Goal: Task Accomplishment & Management: Manage account settings

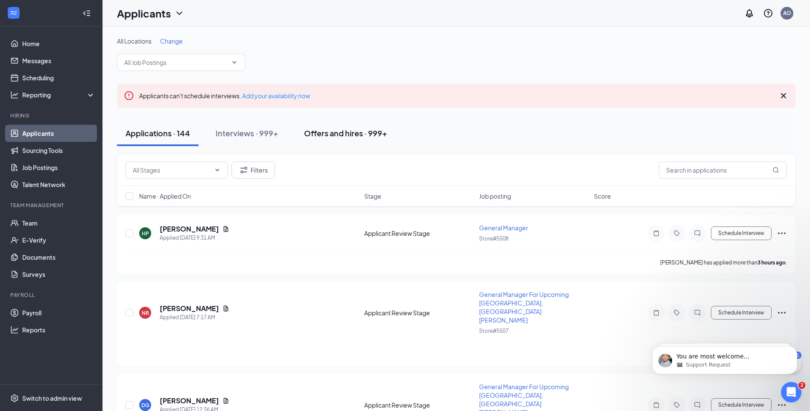
click at [326, 136] on div "Offers and hires · 999+" at bounding box center [345, 133] width 83 height 11
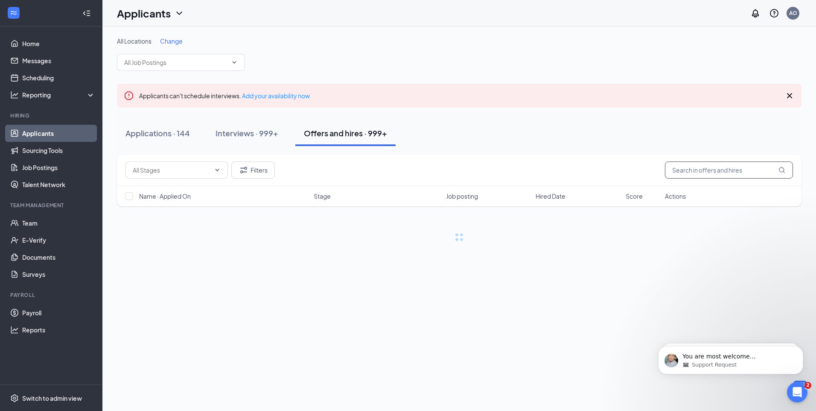
click at [677, 167] on input "text" at bounding box center [729, 169] width 128 height 17
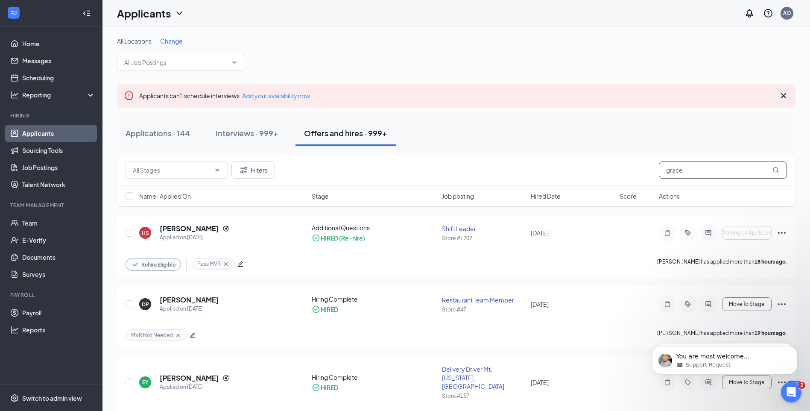
type input "grace"
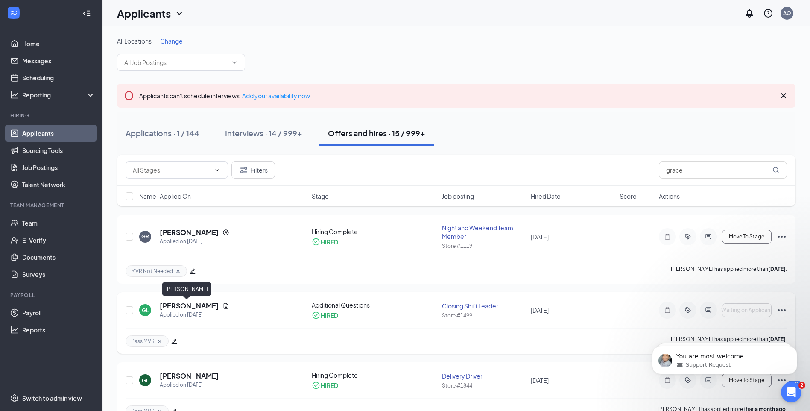
click at [194, 304] on h5 "[PERSON_NAME]" at bounding box center [189, 305] width 59 height 9
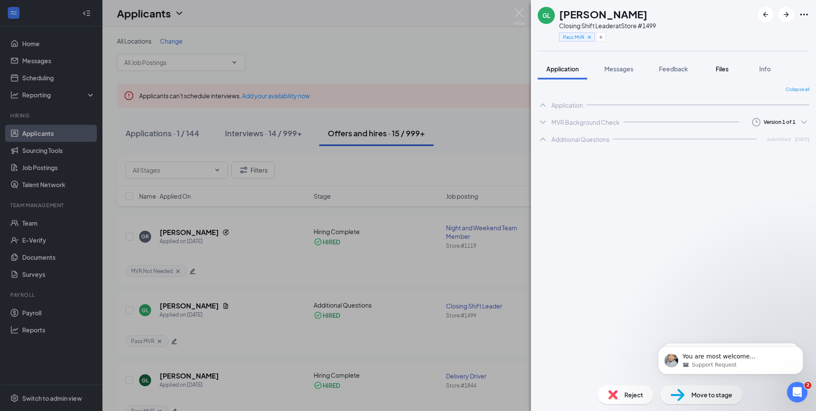
click at [724, 74] on button "Files" at bounding box center [722, 68] width 34 height 21
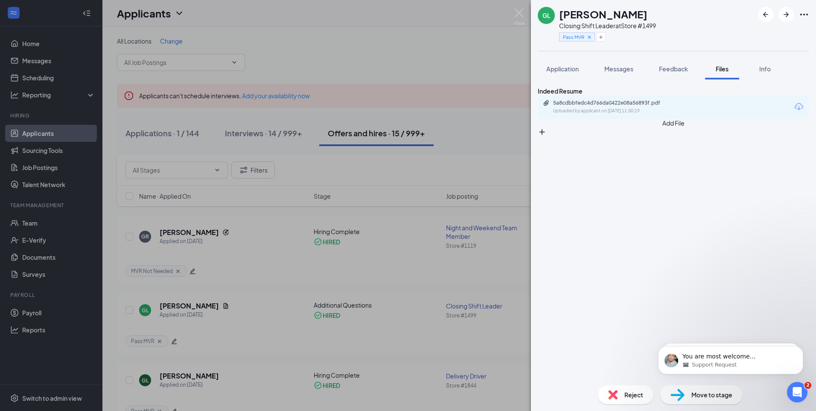
click at [575, 136] on button "Add File" at bounding box center [674, 127] width 272 height 18
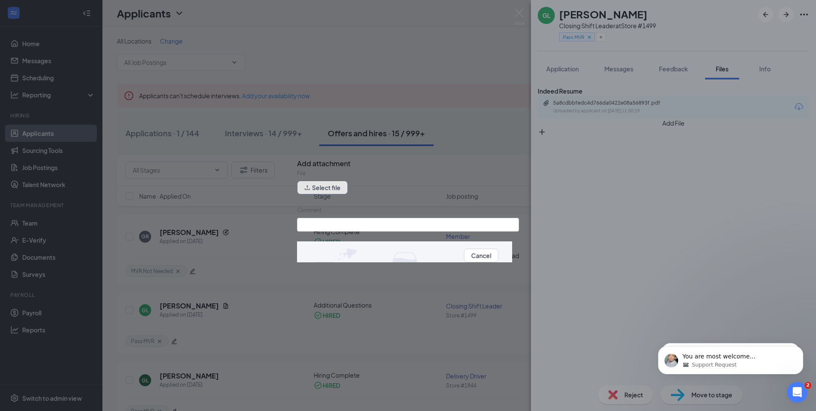
click at [307, 190] on button "Select file" at bounding box center [322, 188] width 51 height 14
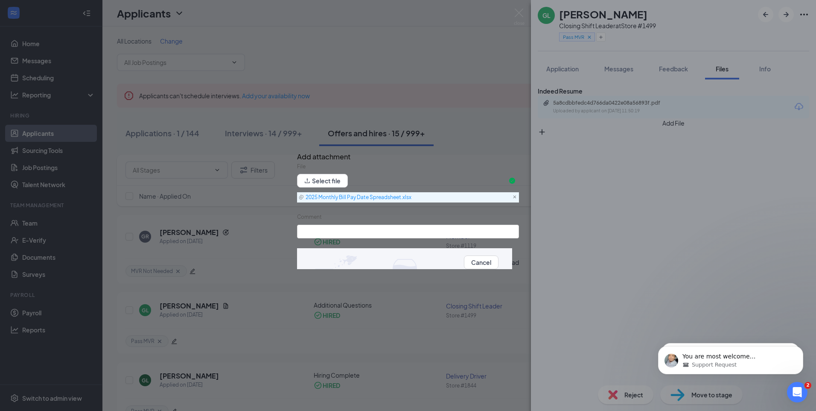
click at [513, 199] on icon at bounding box center [515, 197] width 4 height 9
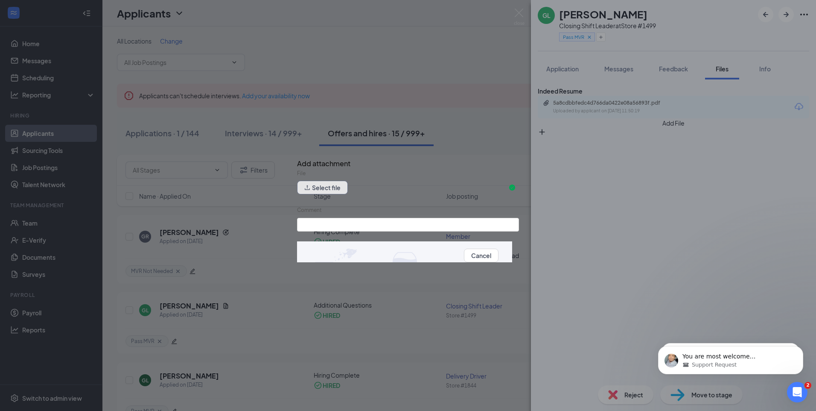
click at [332, 185] on button "Select file" at bounding box center [322, 188] width 51 height 14
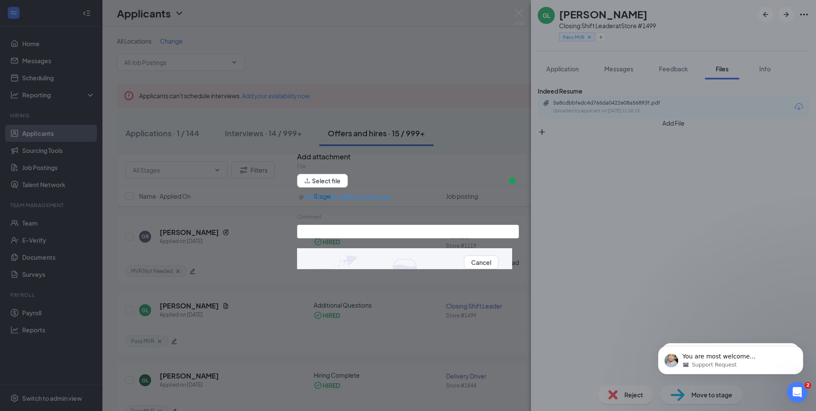
click at [312, 220] on label "Comment" at bounding box center [309, 216] width 25 height 6
click at [312, 225] on input "Comment" at bounding box center [408, 232] width 222 height 14
click at [317, 238] on input "Comment" at bounding box center [408, 232] width 222 height 14
type input "Not driving email"
click at [499, 266] on button "Upload" at bounding box center [509, 261] width 20 height 9
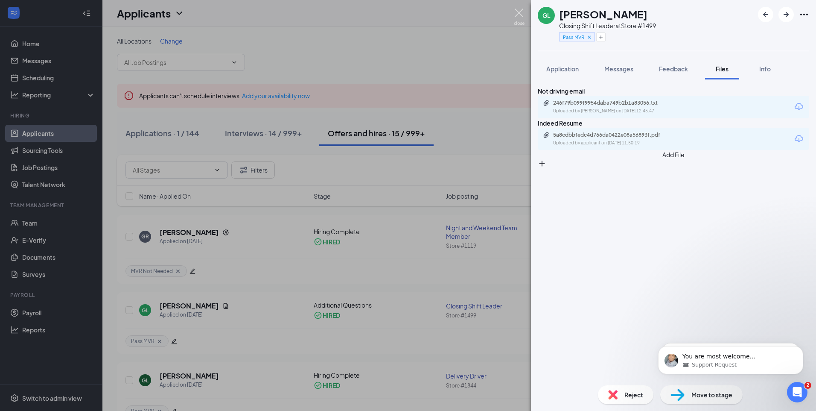
click at [515, 13] on img at bounding box center [519, 17] width 11 height 17
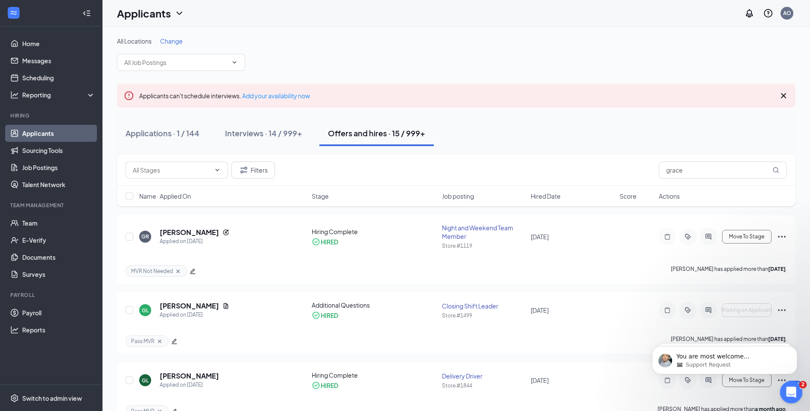
click at [784, 388] on div "Open Intercom Messenger" at bounding box center [790, 391] width 28 height 28
type textarea "Thank you, yes there might be more I'm looking now"
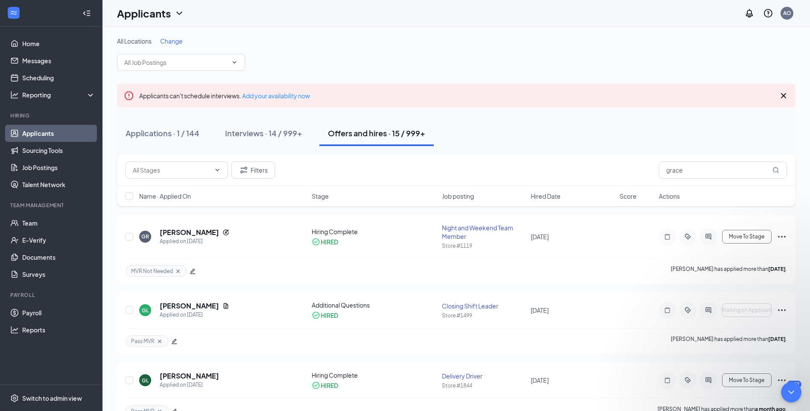
click at [782, 394] on div "Close Intercom Messenger" at bounding box center [790, 390] width 20 height 20
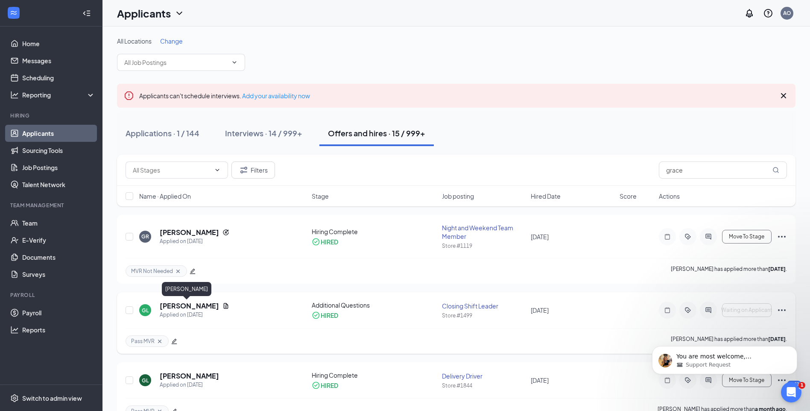
click at [177, 304] on h5 "Grace Lamal" at bounding box center [189, 305] width 59 height 9
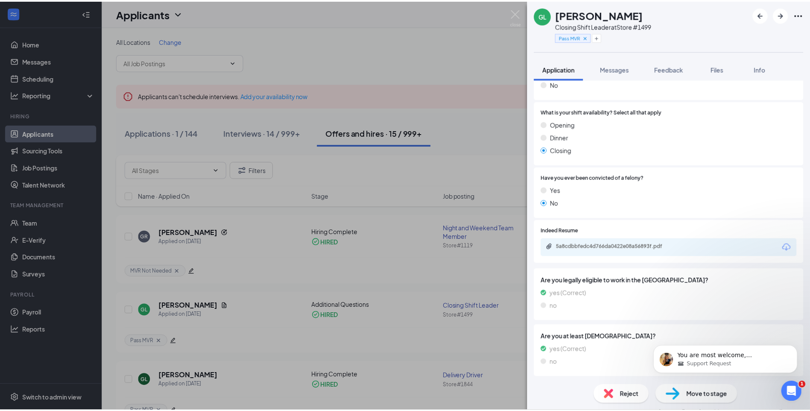
scroll to position [384, 0]
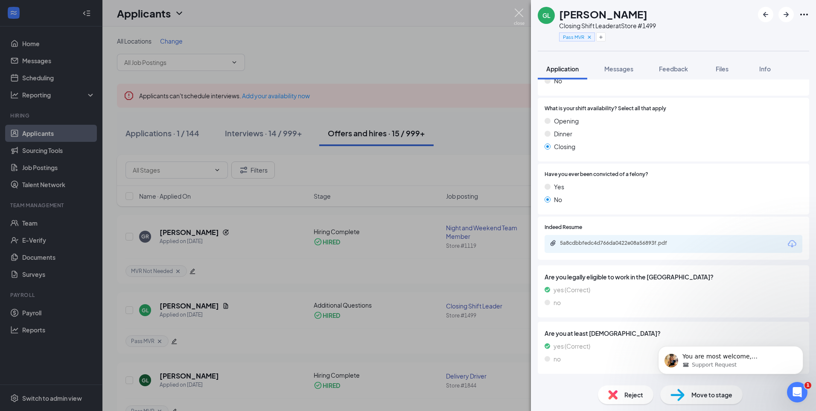
click at [518, 14] on img at bounding box center [519, 17] width 11 height 17
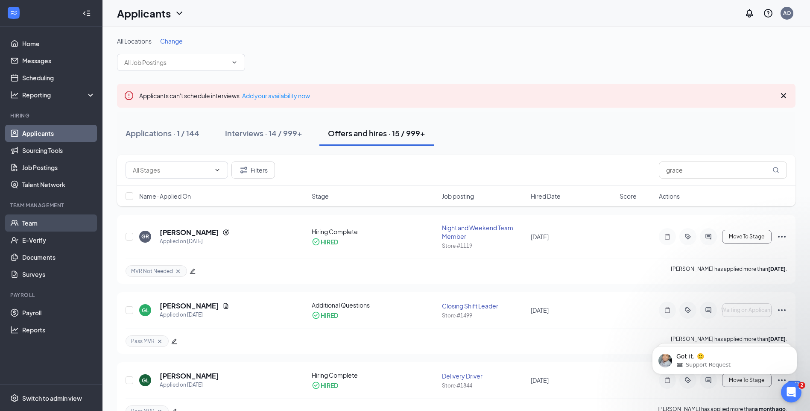
scroll to position [271, 0]
click at [37, 224] on link "Team" at bounding box center [58, 222] width 73 height 17
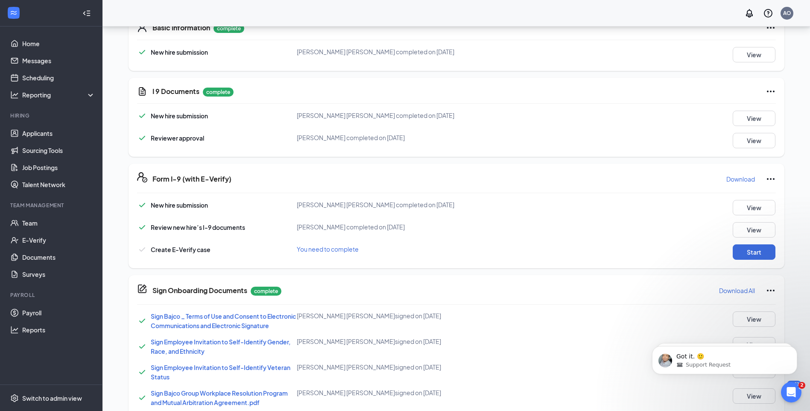
scroll to position [144, 0]
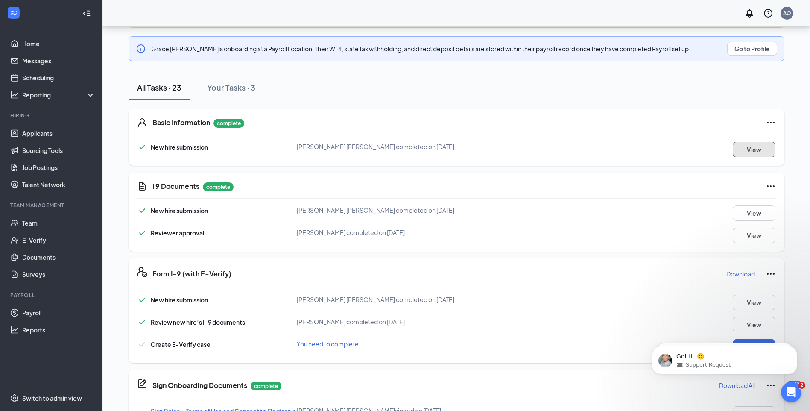
click at [747, 148] on button "View" at bounding box center [754, 149] width 43 height 15
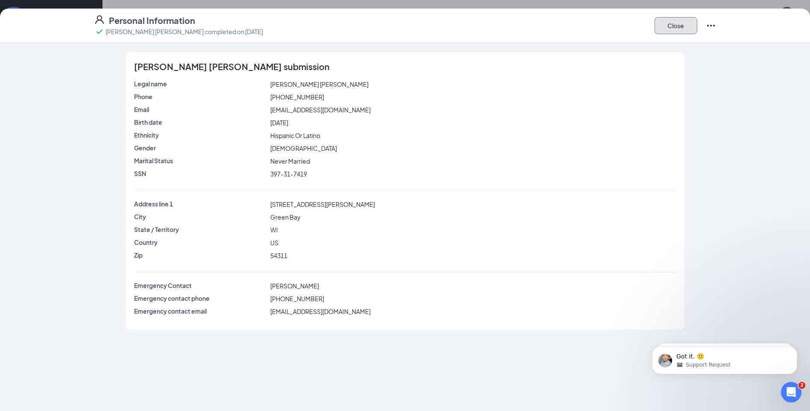
click at [678, 23] on button "Close" at bounding box center [675, 25] width 43 height 17
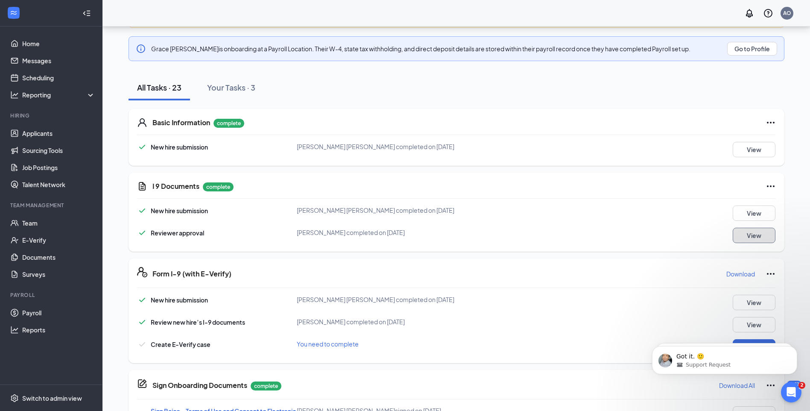
click at [744, 237] on button "View" at bounding box center [754, 235] width 43 height 15
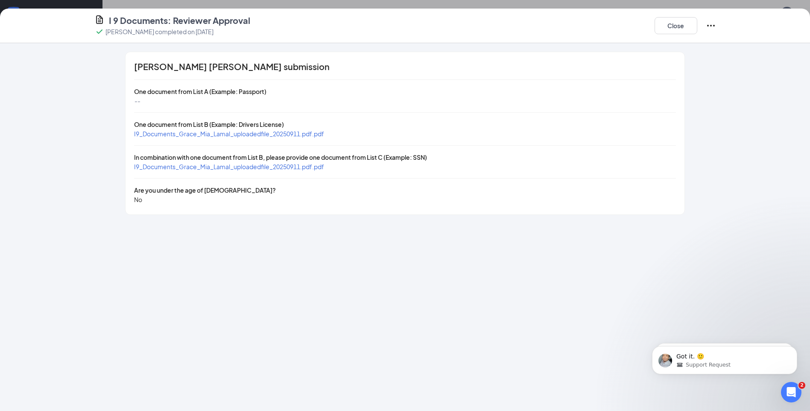
click at [229, 136] on span "I9_Documents_Grace_Mia_Lamal_uploadedfile_20250911.pdf.pdf" at bounding box center [229, 134] width 190 height 8
click at [287, 168] on span "I9_Documents_Grace_Mia_Lamal_uploadedfile_20250911.pdf.pdf" at bounding box center [229, 167] width 190 height 8
click at [686, 27] on button "Close" at bounding box center [675, 25] width 43 height 17
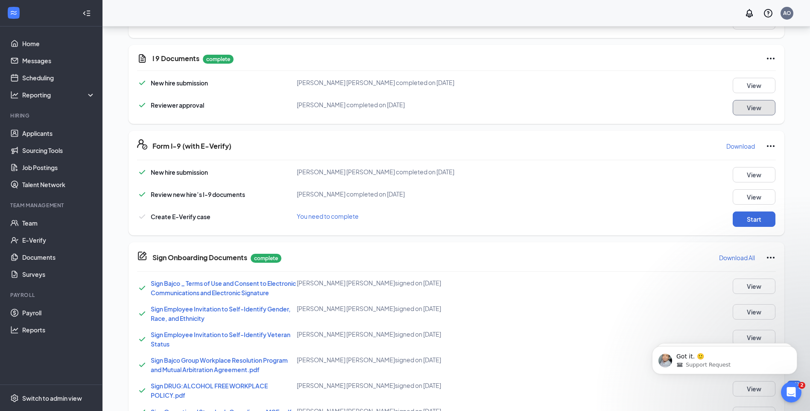
scroll to position [272, 0]
click at [754, 225] on button "Start" at bounding box center [754, 218] width 43 height 15
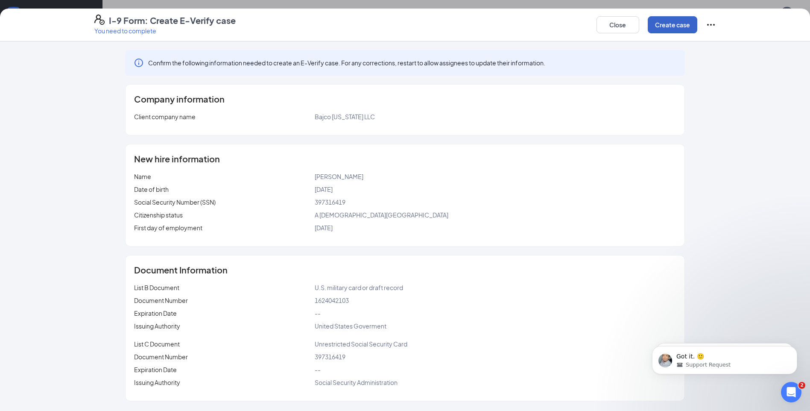
click at [676, 24] on button "Create case" at bounding box center [673, 24] width 50 height 17
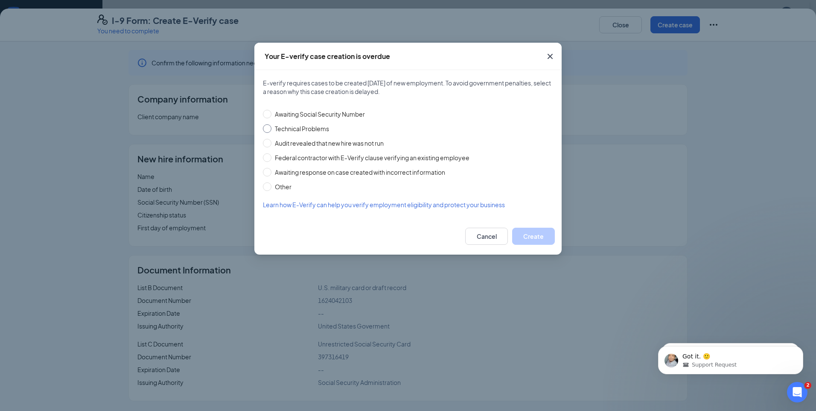
click at [268, 128] on input "Technical Problems" at bounding box center [267, 128] width 9 height 9
radio input "true"
click at [539, 239] on button "Create" at bounding box center [533, 236] width 43 height 17
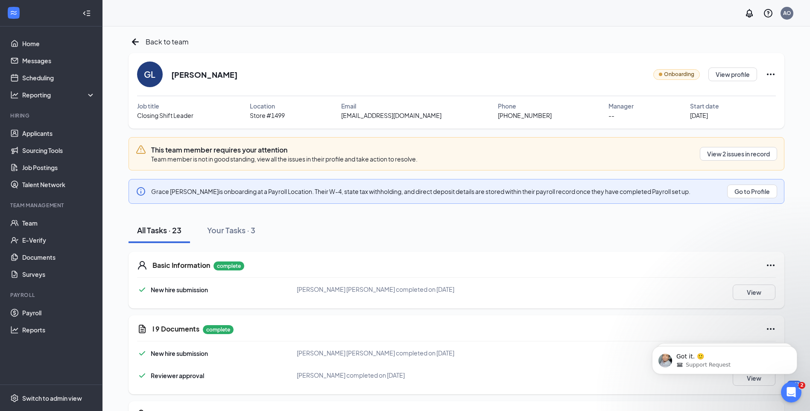
scroll to position [0, 0]
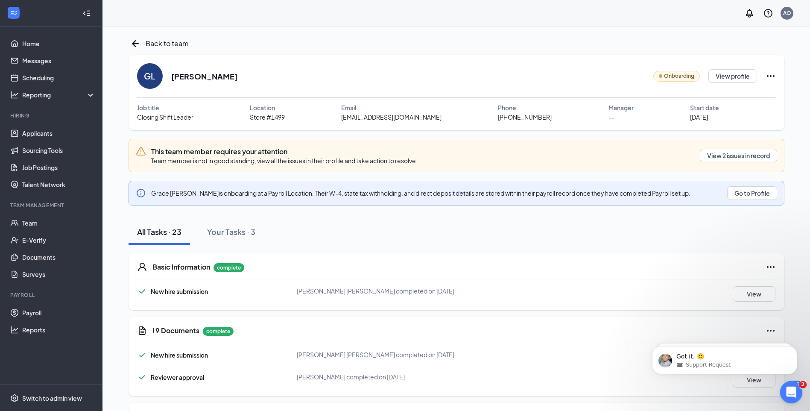
click at [798, 391] on div "Open Intercom Messenger" at bounding box center [790, 391] width 28 height 28
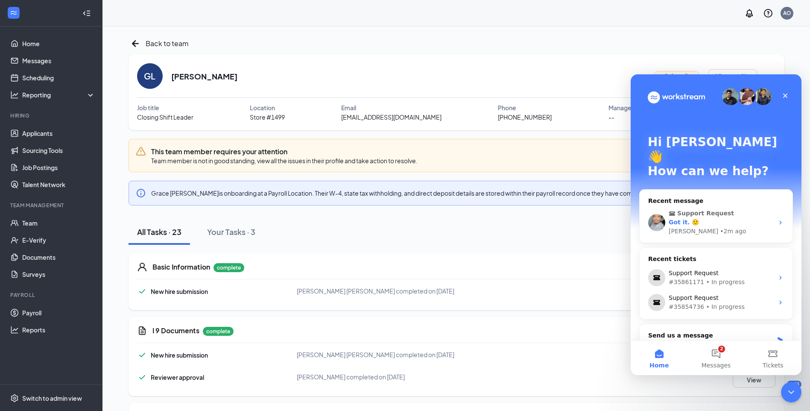
click at [742, 209] on span "Support Request" at bounding box center [717, 213] width 96 height 9
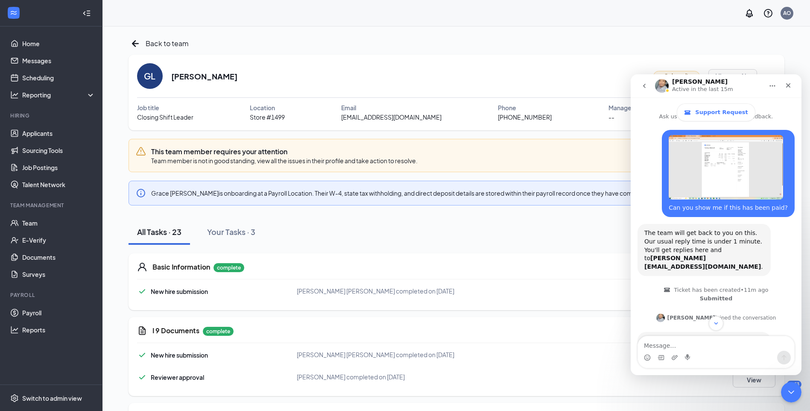
scroll to position [271, 0]
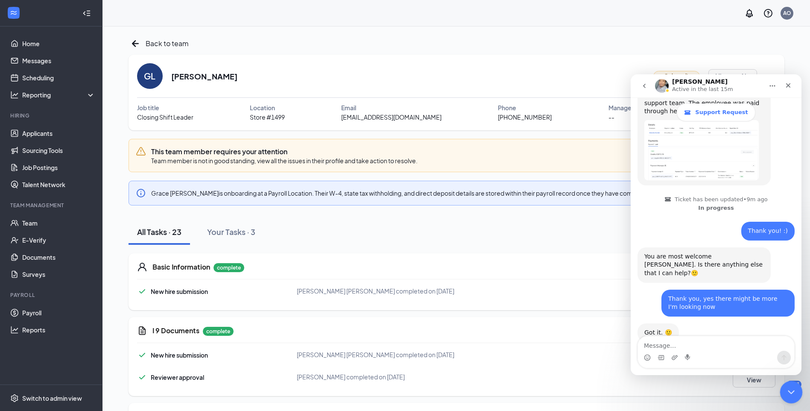
drag, startPoint x: 787, startPoint y: 393, endPoint x: 1283, endPoint y: 720, distance: 593.9
click at [787, 394] on icon "Close Intercom Messenger" at bounding box center [790, 390] width 10 height 10
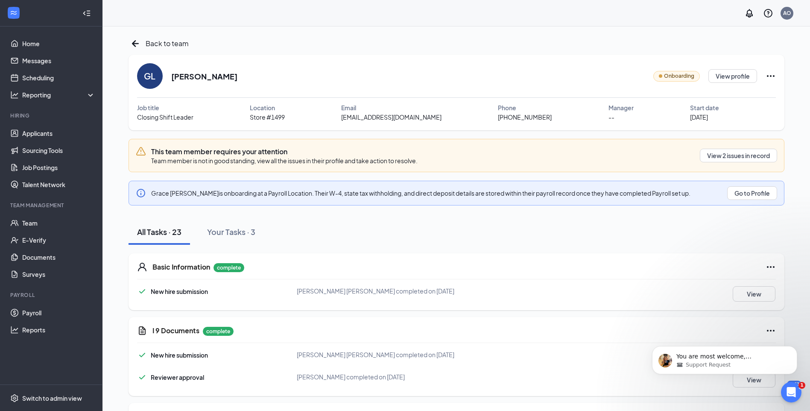
scroll to position [0, 0]
click at [751, 194] on button "Go to Profile" at bounding box center [752, 193] width 50 height 14
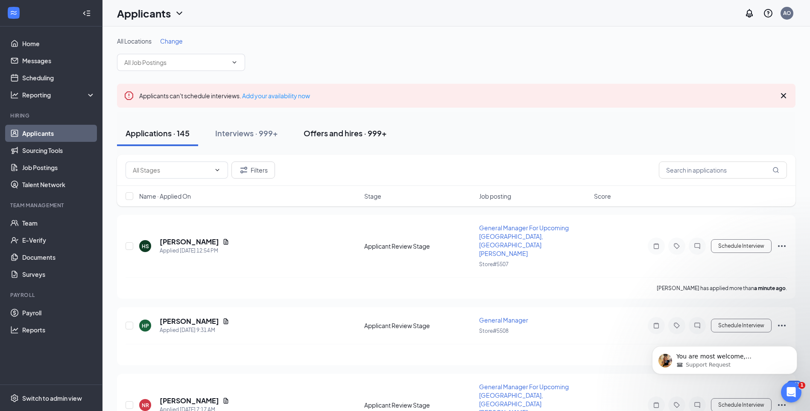
click at [334, 138] on div "Offers and hires · 999+" at bounding box center [345, 133] width 83 height 11
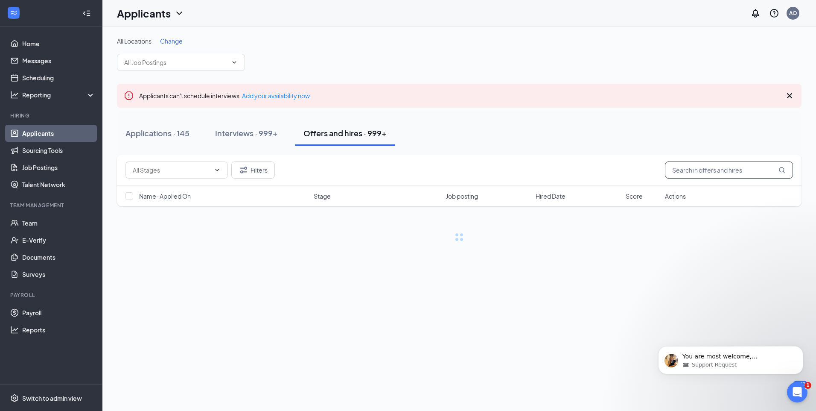
click at [703, 169] on input "text" at bounding box center [729, 169] width 128 height 17
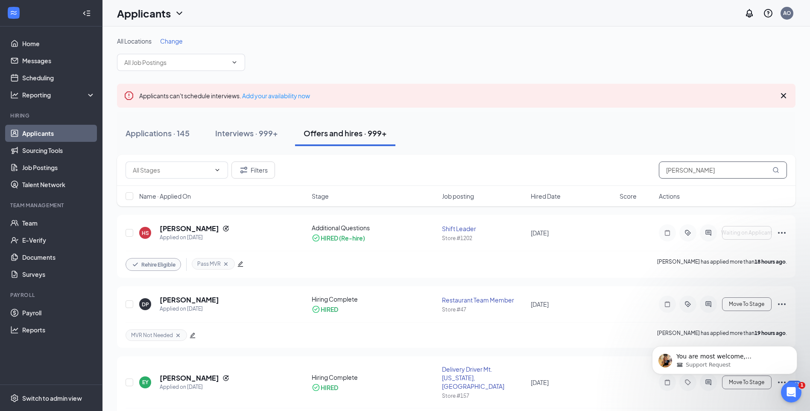
type input "segal"
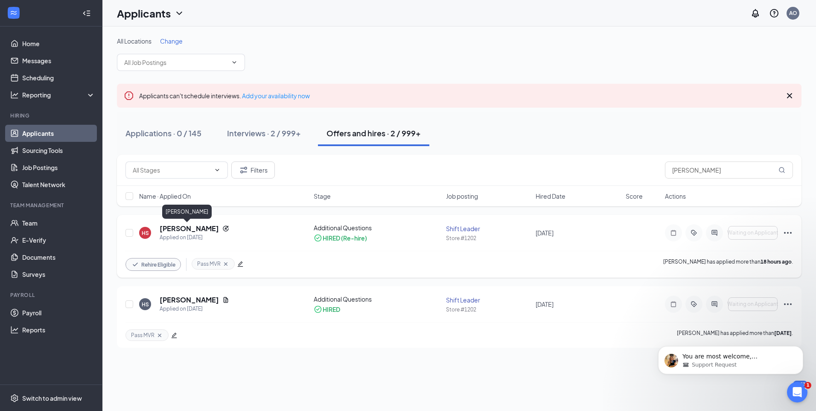
click at [196, 229] on h5 "Haleigh Segal" at bounding box center [189, 228] width 59 height 9
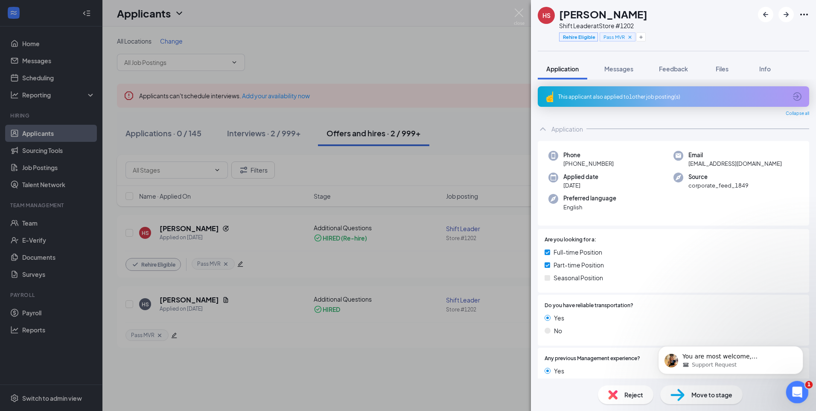
click at [793, 393] on icon "Open Intercom Messenger" at bounding box center [796, 391] width 14 height 14
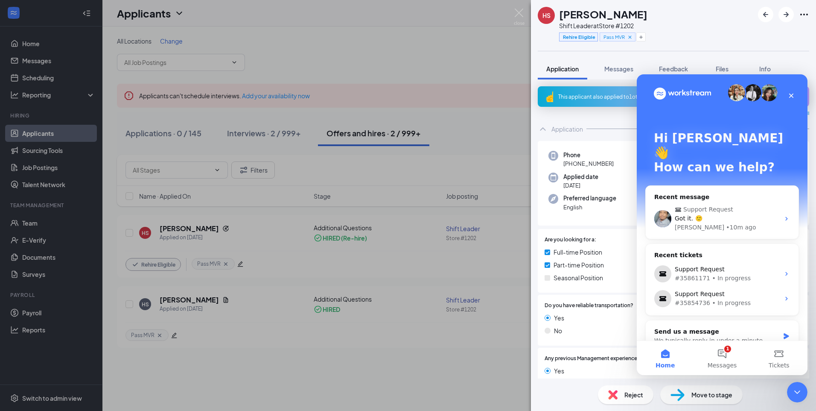
scroll to position [6, 0]
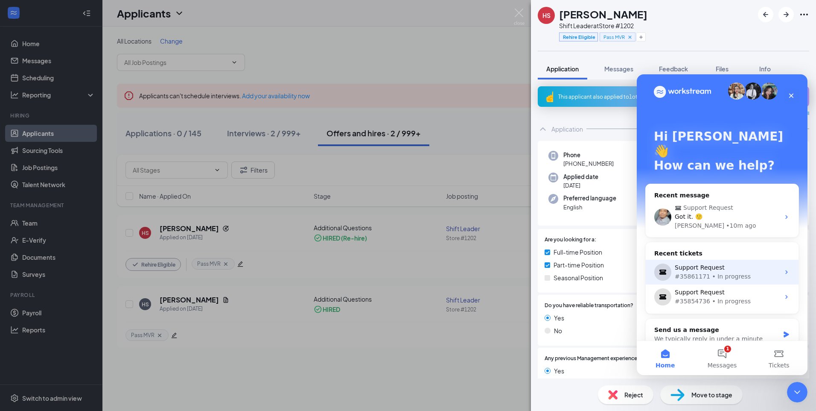
click at [713, 272] on div "#35861171 • In progress" at bounding box center [727, 276] width 105 height 9
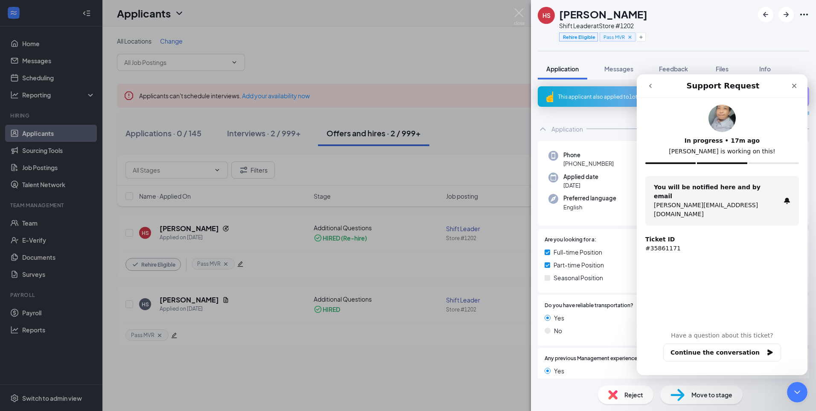
click at [653, 83] on icon "go back" at bounding box center [650, 85] width 7 height 7
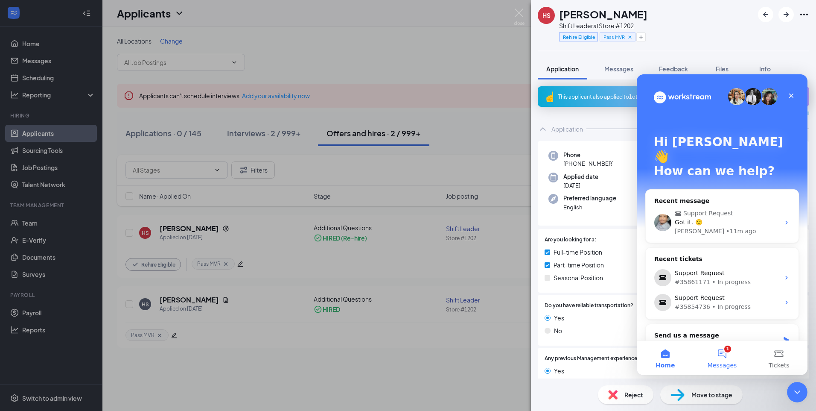
click at [715, 355] on button "1 Messages" at bounding box center [722, 358] width 57 height 34
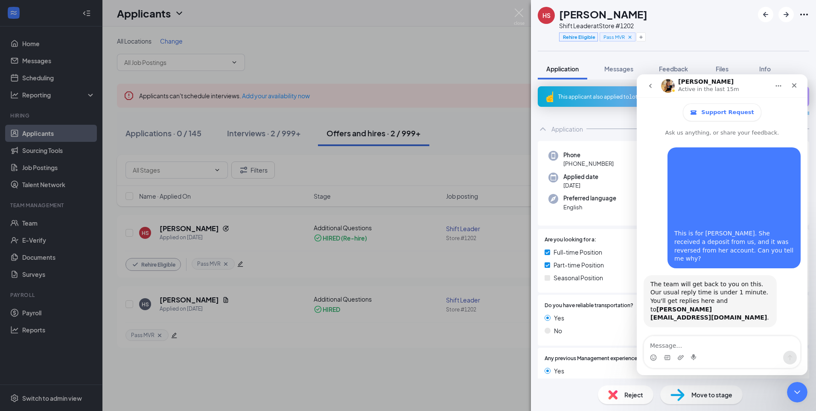
scroll to position [50, 0]
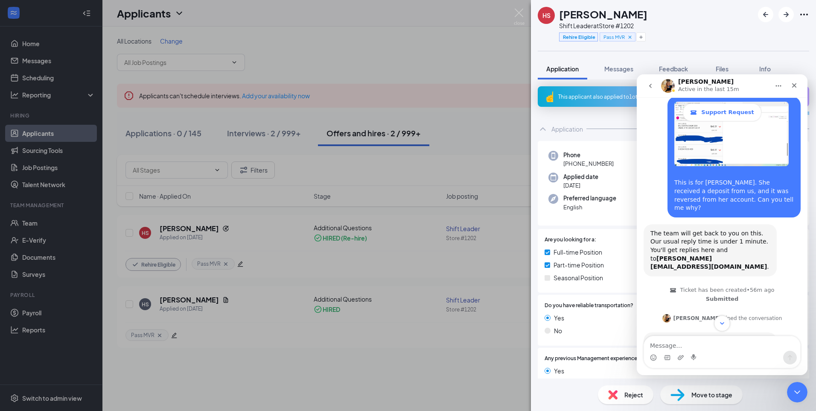
click at [723, 323] on icon "Scroll to bottom" at bounding box center [722, 323] width 4 height 3
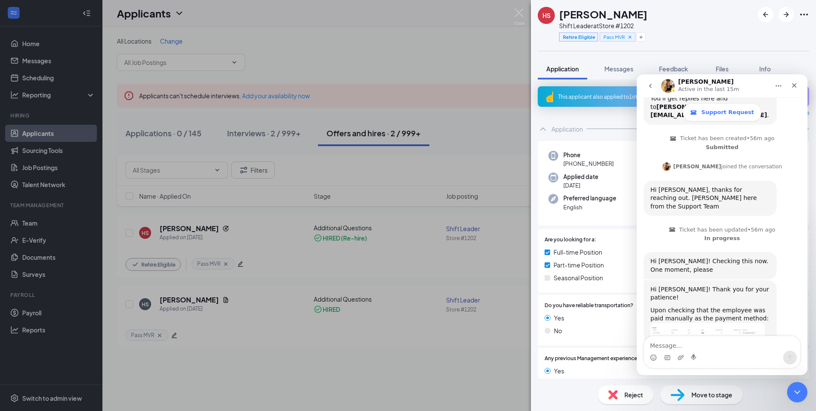
scroll to position [262, 0]
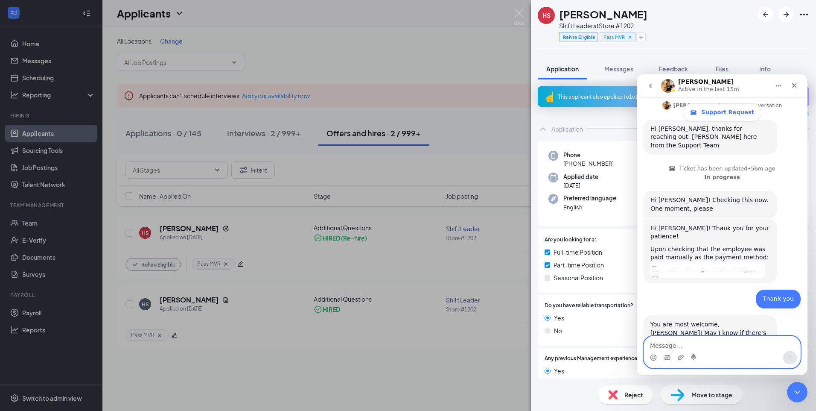
click at [678, 346] on textarea "Message…" at bounding box center [722, 343] width 156 height 15
type textarea "That is all for now thank you! :)"
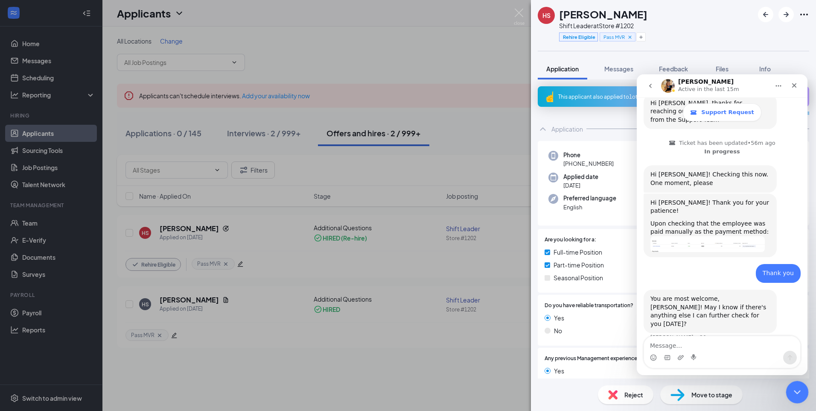
click at [800, 390] on icon "Close Intercom Messenger" at bounding box center [796, 390] width 10 height 10
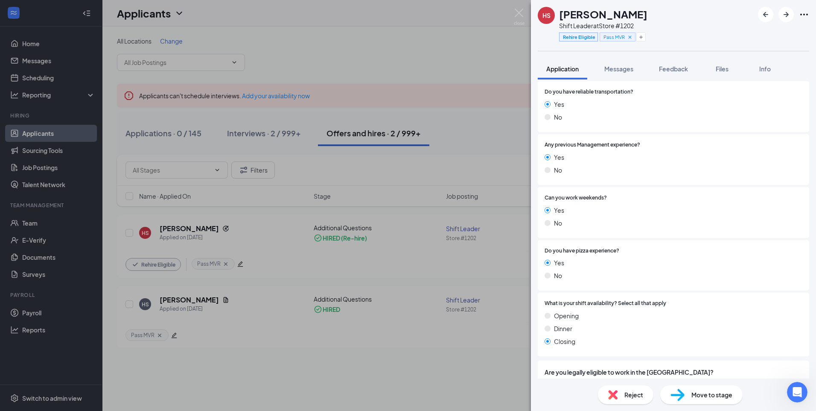
scroll to position [446, 0]
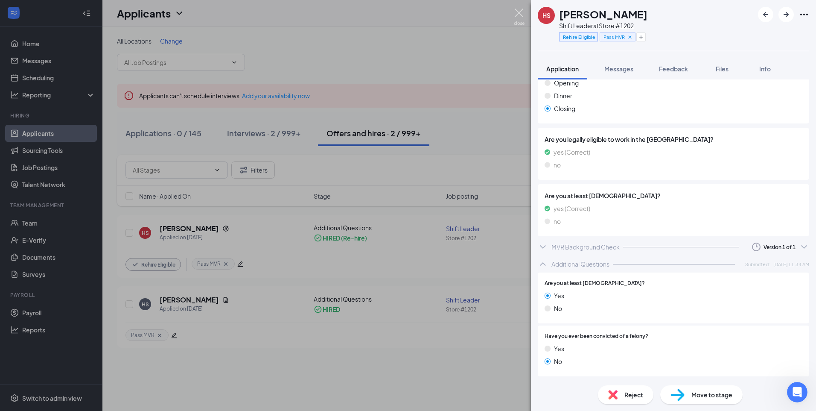
click at [517, 21] on img at bounding box center [519, 17] width 11 height 17
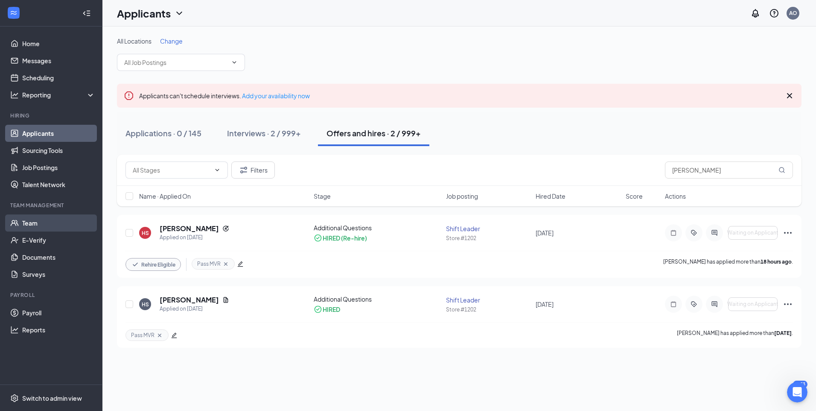
click at [44, 221] on link "Team" at bounding box center [58, 222] width 73 height 17
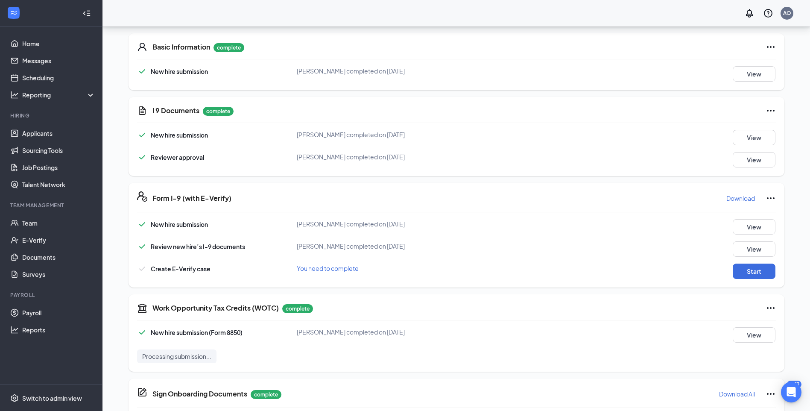
scroll to position [207, 0]
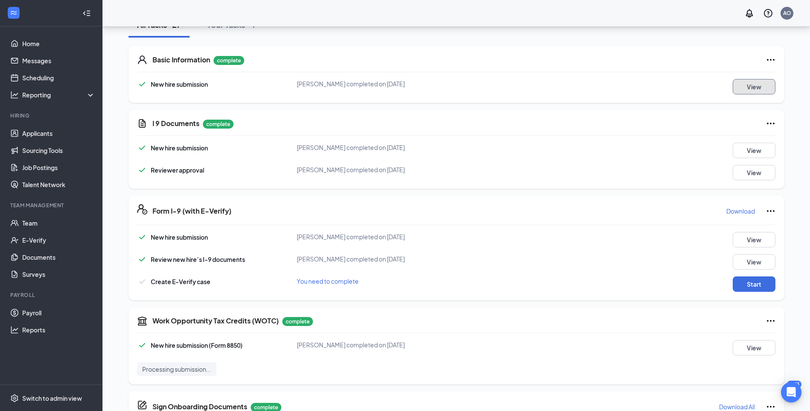
click at [757, 90] on button "View" at bounding box center [754, 86] width 43 height 15
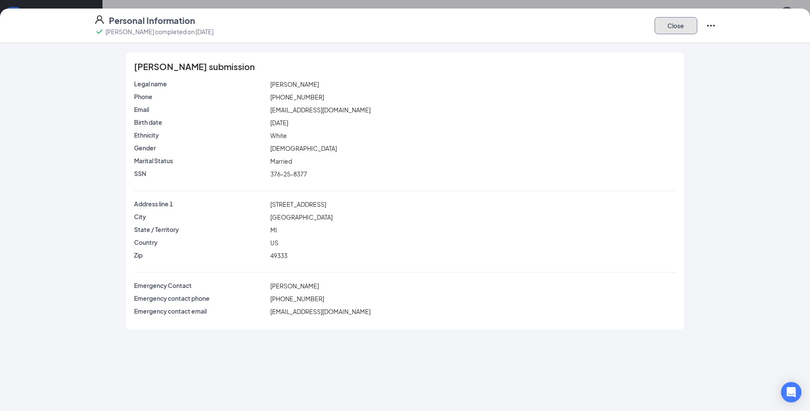
click at [680, 27] on button "Close" at bounding box center [675, 25] width 43 height 17
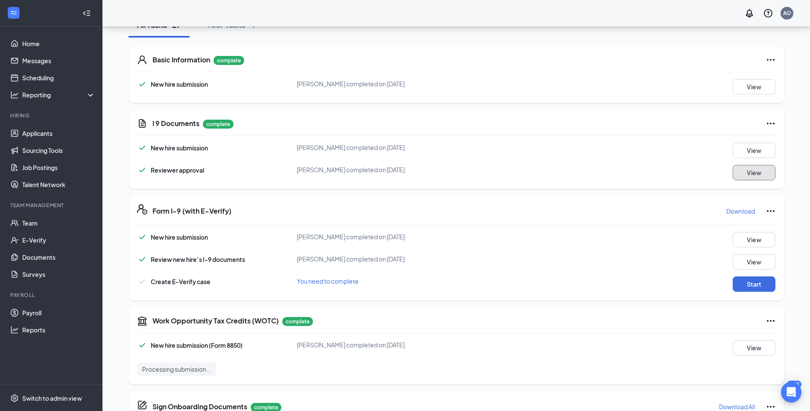
click at [757, 174] on button "View" at bounding box center [754, 172] width 43 height 15
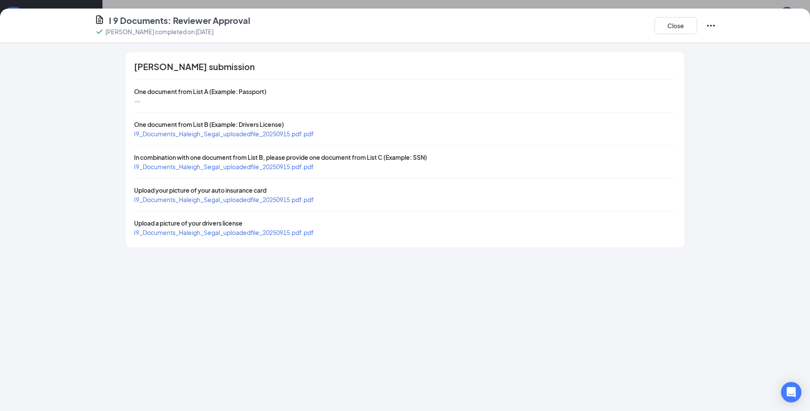
click at [289, 134] on span "I9_Documents_Haleigh_Segal_uploadedfile_20250915.pdf.pdf" at bounding box center [224, 134] width 180 height 8
click at [290, 168] on span "I9_Documents_Haleigh_Segal_uploadedfile_20250915.pdf.pdf" at bounding box center [224, 167] width 180 height 8
click at [231, 201] on span "I9_Documents_Haleigh_Segal_uploadedfile_20250915.pdf.pdf" at bounding box center [224, 200] width 180 height 8
click at [231, 236] on div "I9_Documents_Haleigh_Segal_uploadedfile_20250915.pdf.pdf" at bounding box center [224, 232] width 180 height 9
click at [232, 234] on span "I9_Documents_Haleigh_Segal_uploadedfile_20250915.pdf.pdf" at bounding box center [224, 232] width 180 height 8
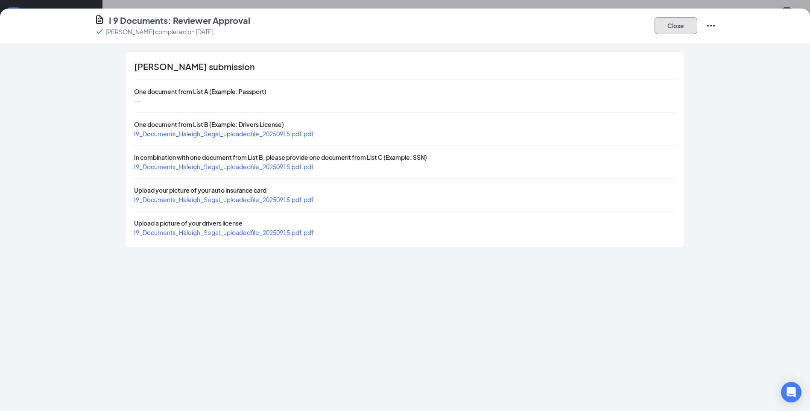
click at [668, 24] on button "Close" at bounding box center [675, 25] width 43 height 17
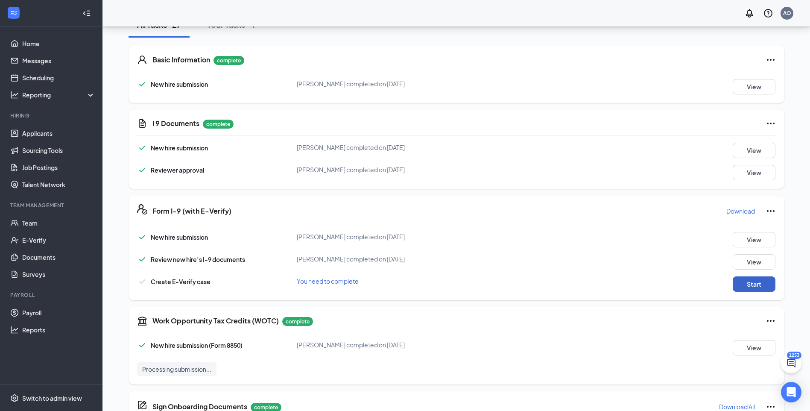
click at [758, 282] on button "Start" at bounding box center [754, 283] width 43 height 15
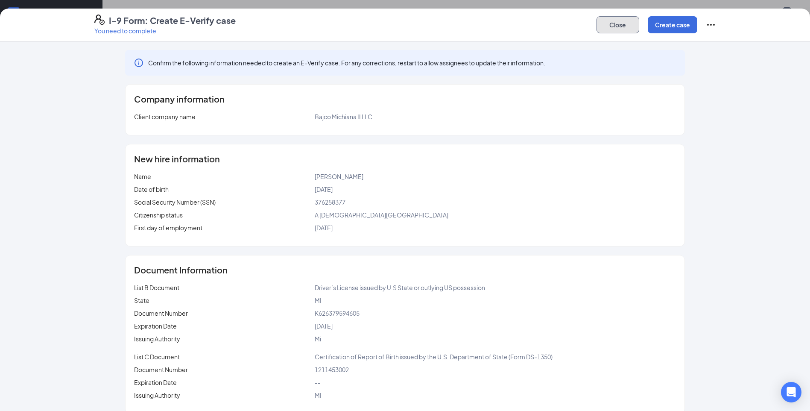
drag, startPoint x: 620, startPoint y: 25, endPoint x: 374, endPoint y: 92, distance: 255.8
click at [620, 25] on button "Close" at bounding box center [617, 24] width 43 height 17
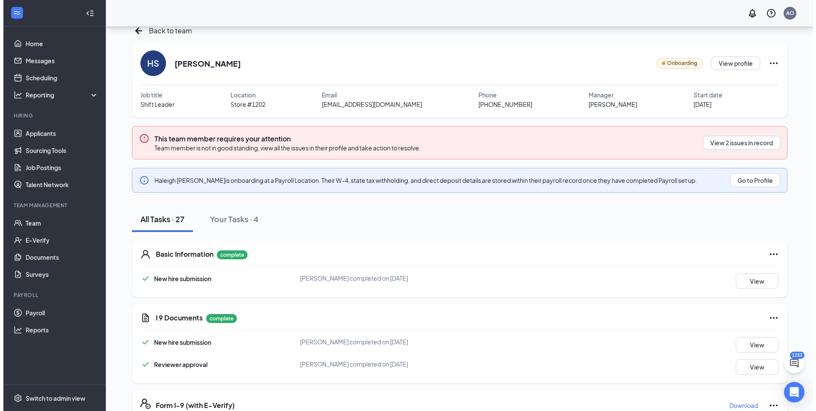
scroll to position [0, 0]
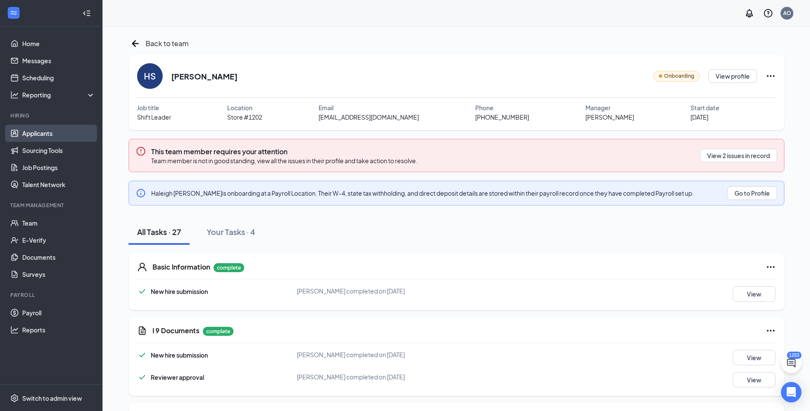
click at [36, 132] on link "Applicants" at bounding box center [58, 133] width 73 height 17
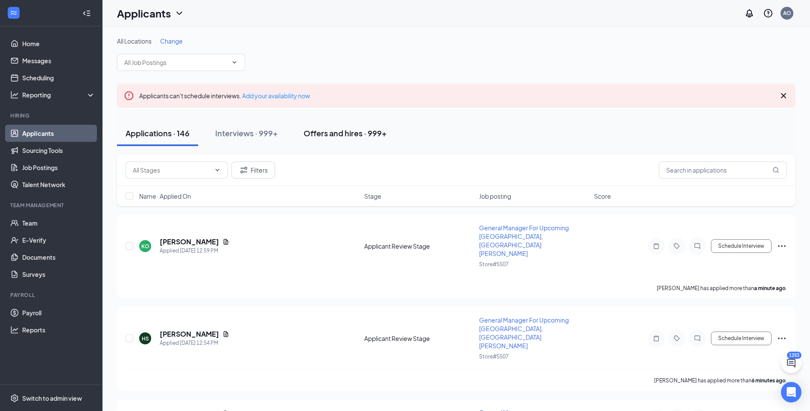
click at [352, 130] on div "Offers and hires · 999+" at bounding box center [345, 133] width 83 height 11
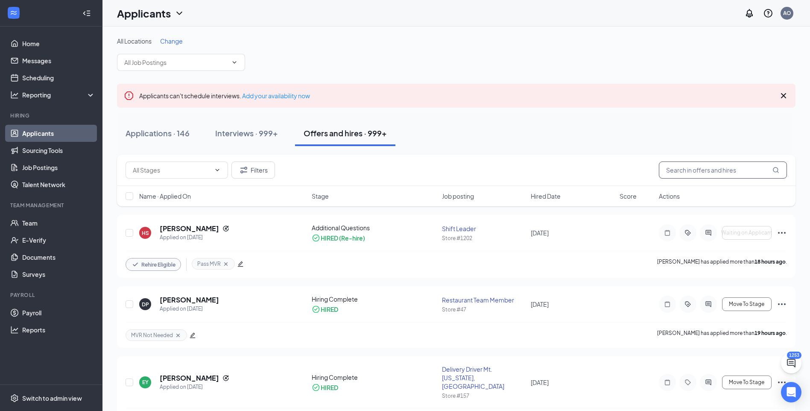
click at [722, 170] on input "text" at bounding box center [723, 169] width 128 height 17
type input "segal"
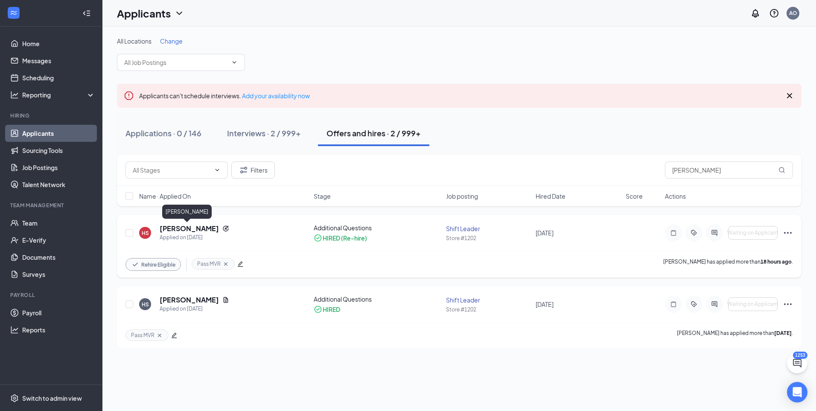
click at [193, 227] on h5 "Haleigh Segal" at bounding box center [189, 228] width 59 height 9
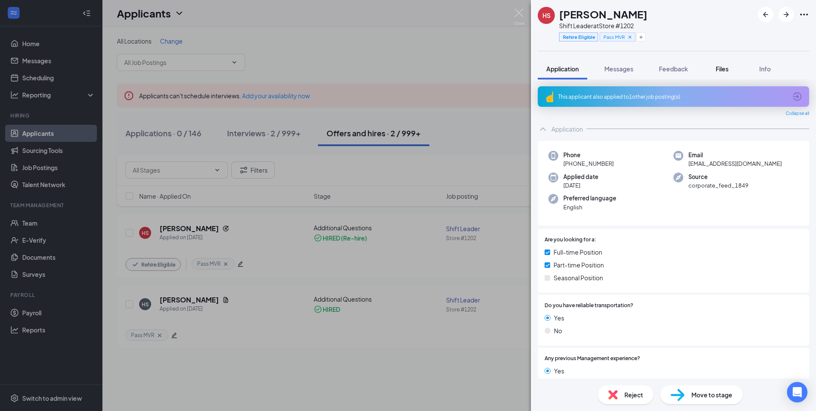
click at [721, 68] on span "Files" at bounding box center [722, 69] width 13 height 8
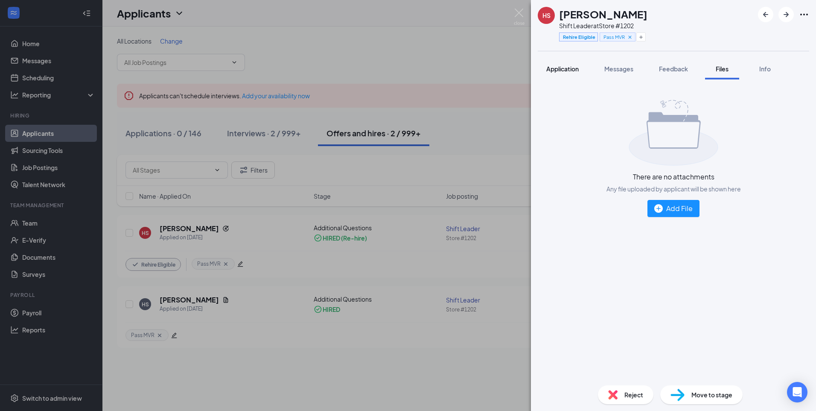
click at [563, 67] on span "Application" at bounding box center [562, 69] width 32 height 8
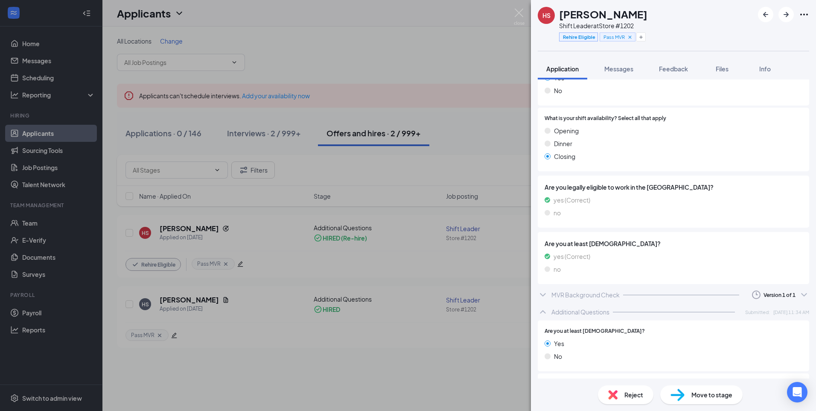
scroll to position [446, 0]
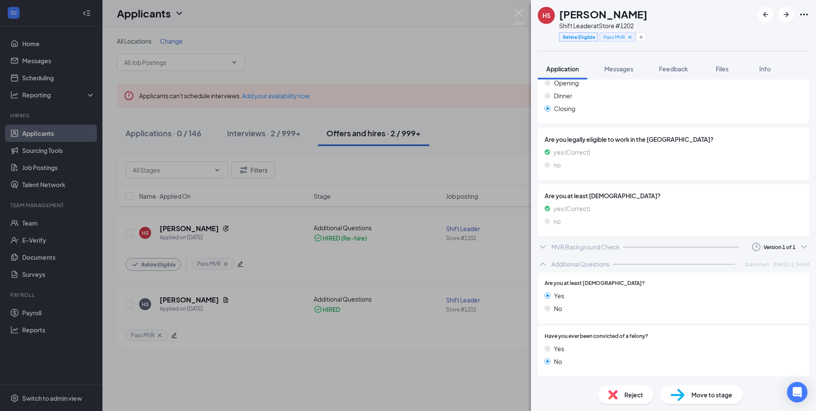
click at [513, 14] on div "HS Haleigh Segal Shift Leader at Store #1202 Rehire Eligible Pass MVR Applicati…" at bounding box center [408, 205] width 816 height 411
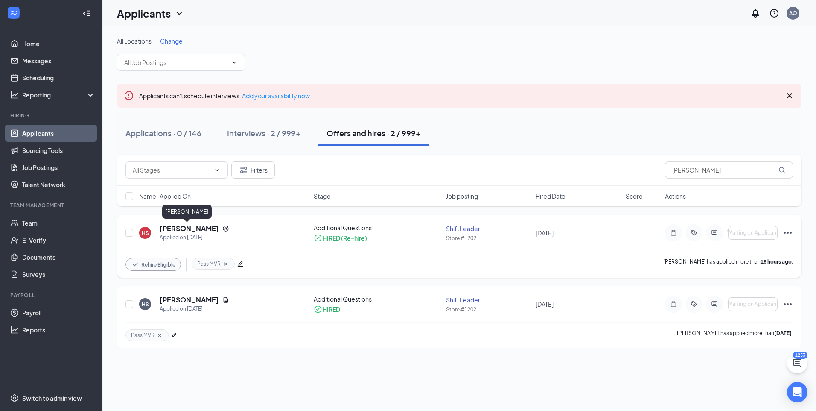
click at [172, 225] on h5 "Haleigh Segal" at bounding box center [189, 228] width 59 height 9
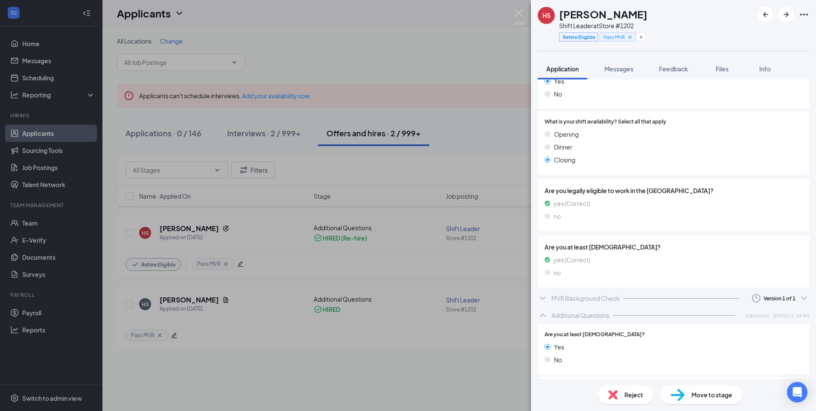
scroll to position [446, 0]
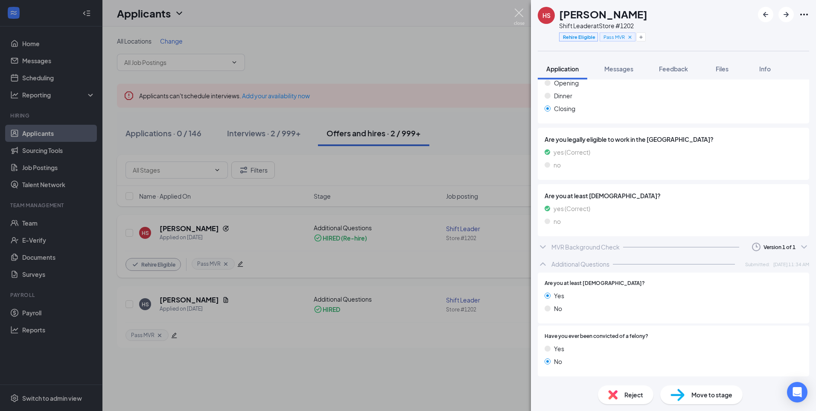
drag, startPoint x: 521, startPoint y: 11, endPoint x: 300, endPoint y: 250, distance: 325.4
click at [521, 12] on img at bounding box center [519, 17] width 11 height 17
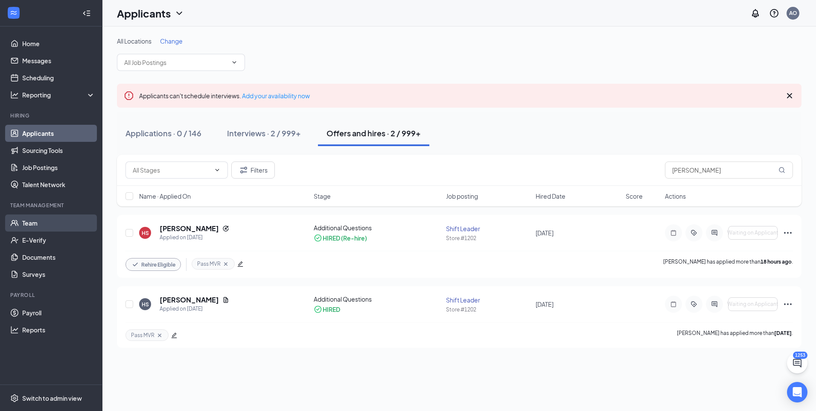
click at [41, 222] on link "Team" at bounding box center [58, 222] width 73 height 17
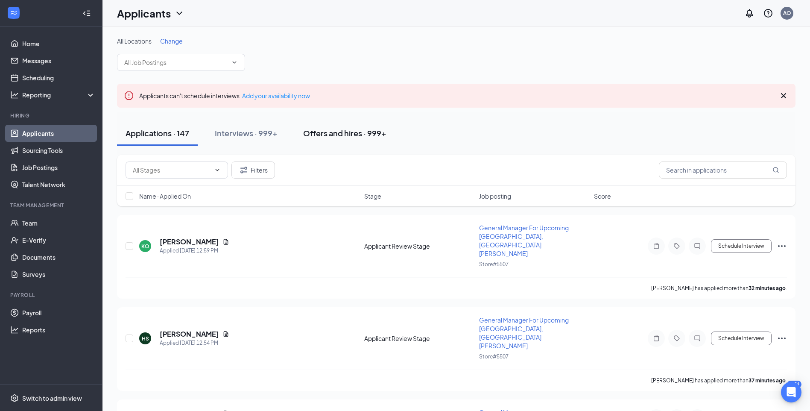
click at [355, 138] on div "Offers and hires · 999+" at bounding box center [344, 133] width 83 height 11
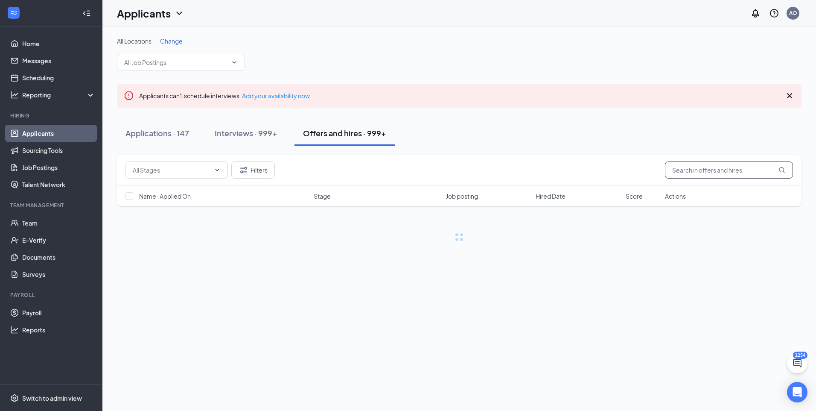
click at [710, 168] on input "text" at bounding box center [729, 169] width 128 height 17
type input "[PERSON_NAME]"
click at [320, 351] on div "All Locations Change Applicants can't schedule interviews. Add your availabilit…" at bounding box center [459, 218] width 714 height 384
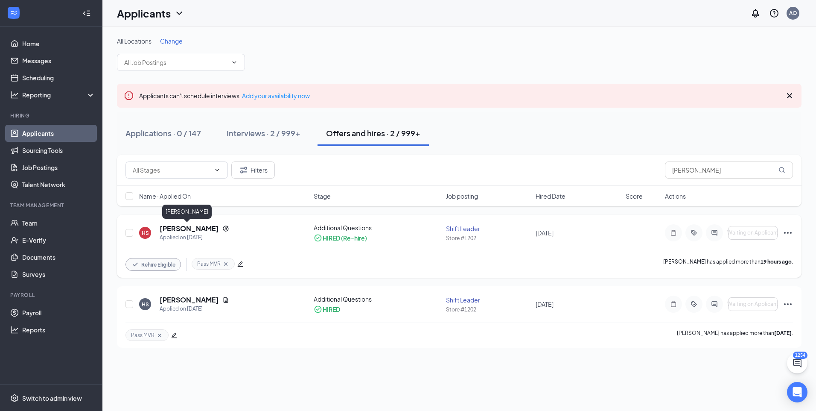
click at [196, 230] on h5 "[PERSON_NAME]" at bounding box center [189, 228] width 59 height 9
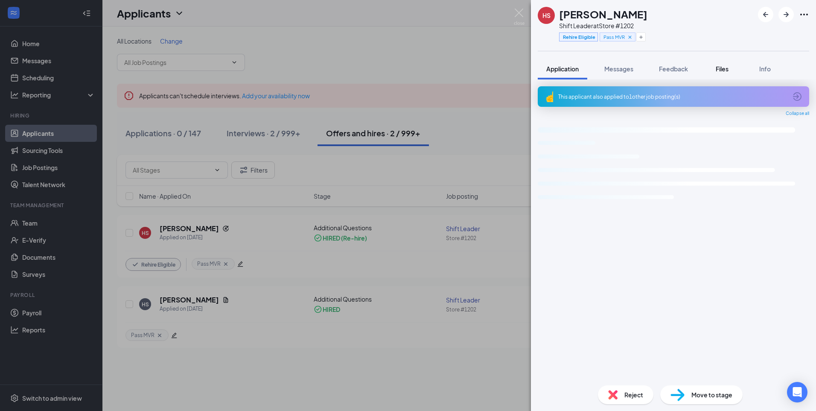
click at [714, 69] on button "Files" at bounding box center [722, 68] width 34 height 21
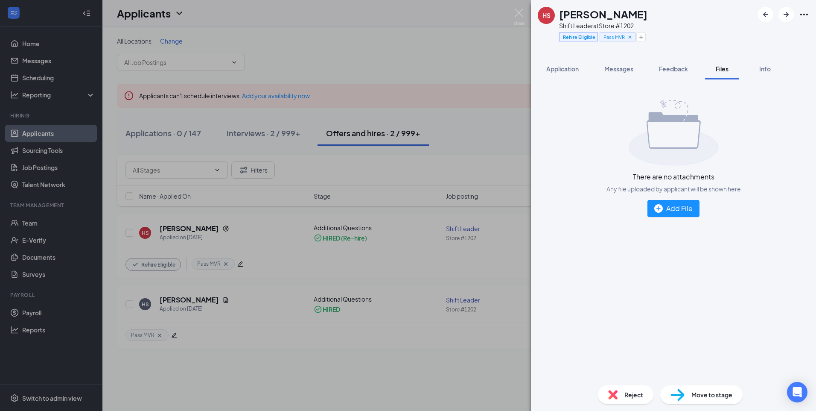
click at [683, 142] on img at bounding box center [674, 133] width 90 height 66
click at [678, 207] on div "Add File" at bounding box center [673, 208] width 38 height 11
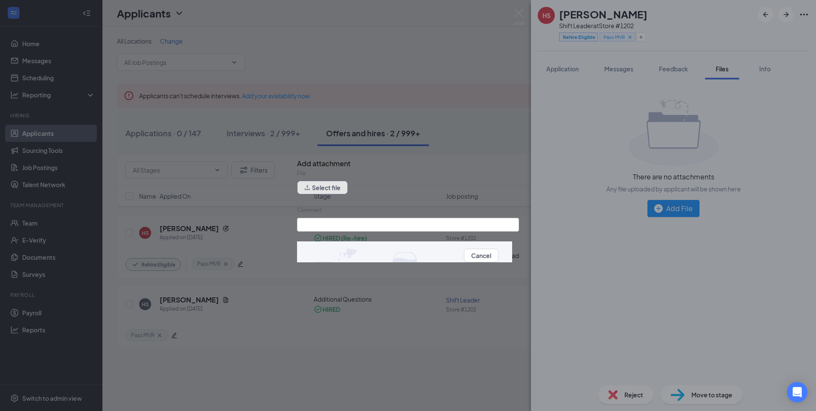
click at [335, 191] on button "Select file" at bounding box center [322, 188] width 51 height 14
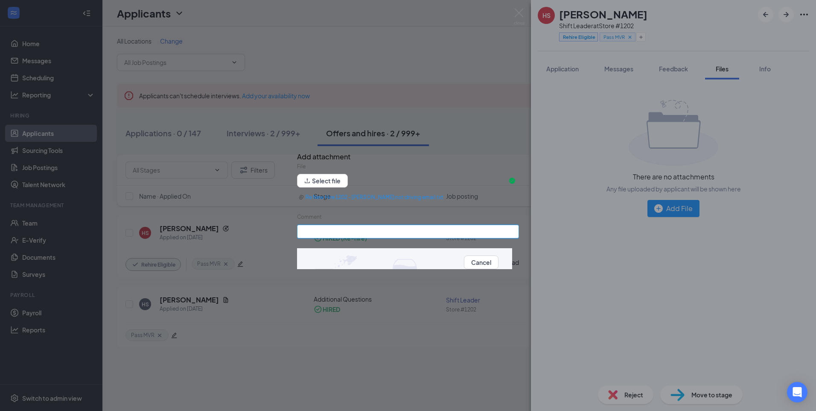
click at [329, 229] on input "Comment" at bounding box center [408, 232] width 222 height 14
type input "Not driving email"
click at [499, 265] on button "Upload" at bounding box center [509, 261] width 20 height 9
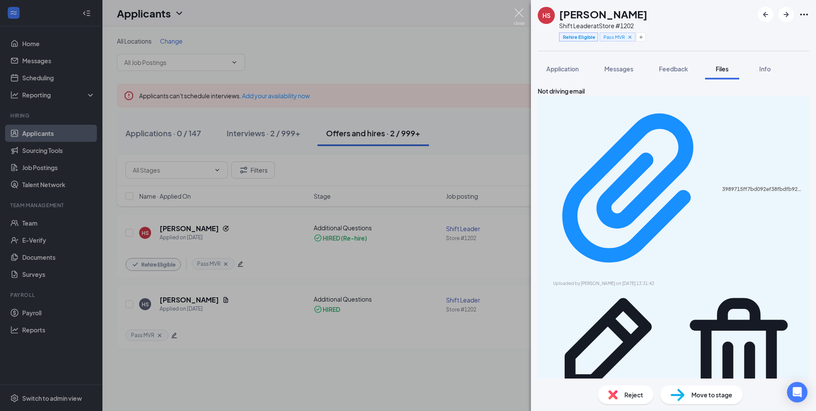
click at [517, 16] on img at bounding box center [519, 17] width 11 height 17
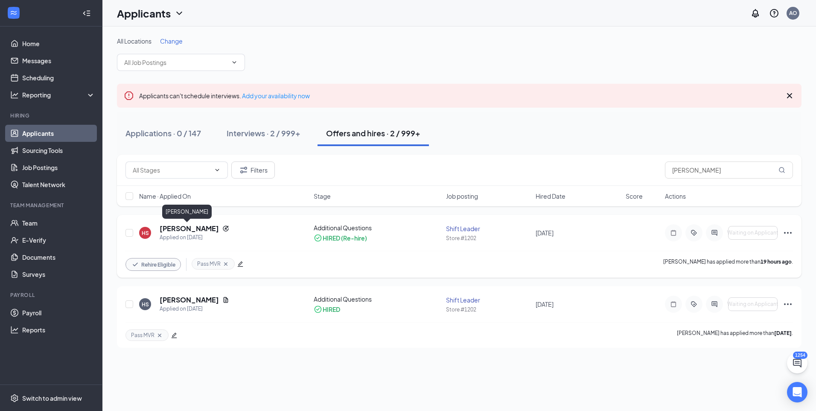
click at [193, 230] on h5 "[PERSON_NAME]" at bounding box center [189, 228] width 59 height 9
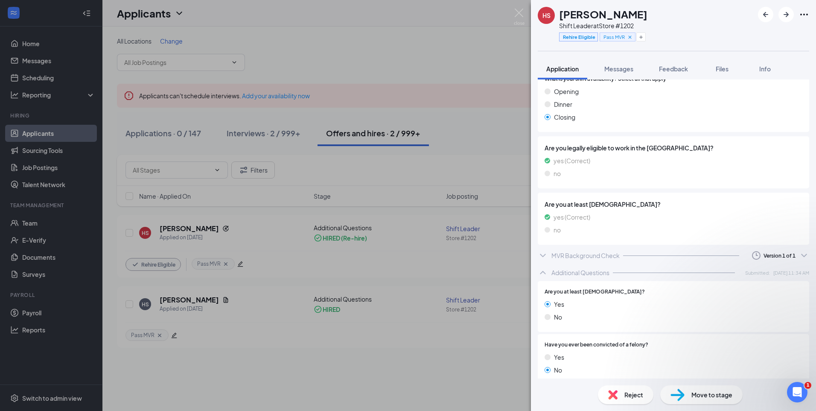
scroll to position [446, 0]
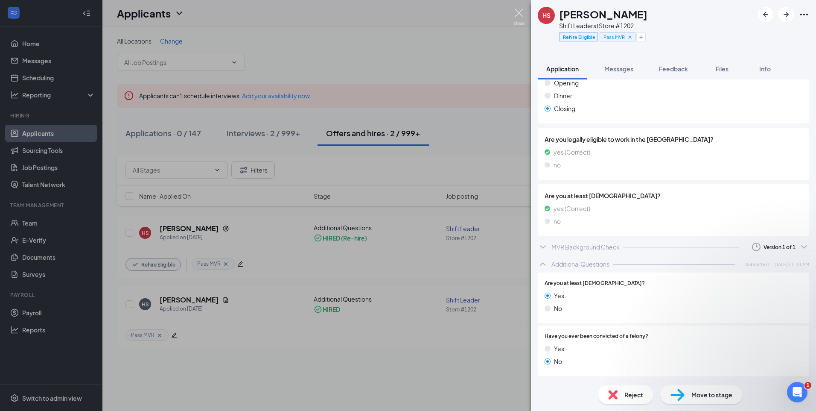
click at [517, 18] on img at bounding box center [519, 17] width 11 height 17
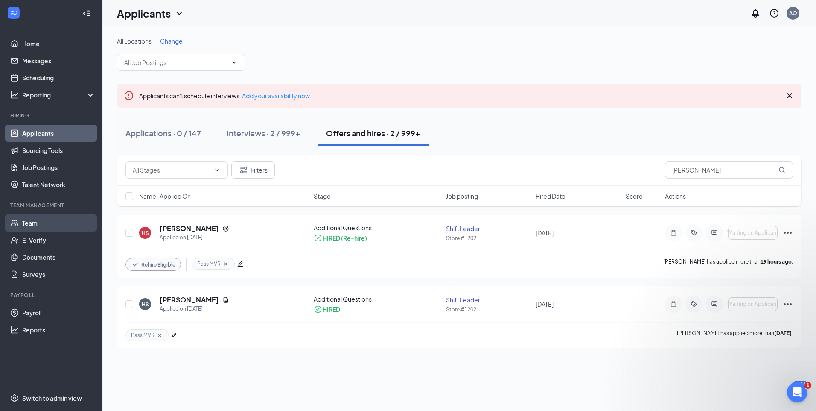
click at [33, 226] on link "Team" at bounding box center [58, 222] width 73 height 17
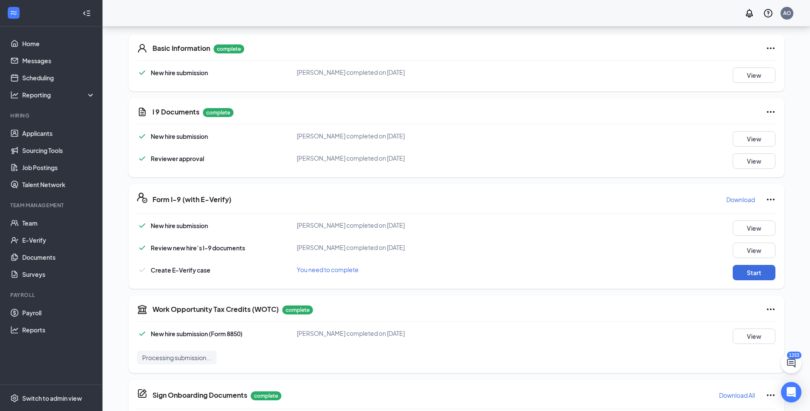
scroll to position [427, 0]
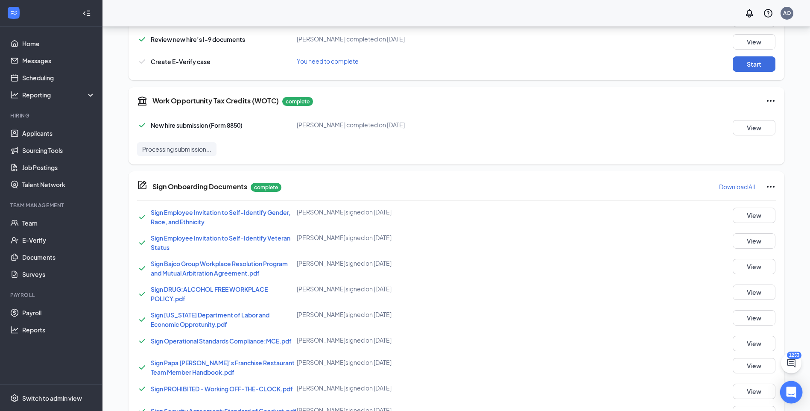
click at [796, 389] on div "Open Intercom Messenger" at bounding box center [791, 392] width 23 height 23
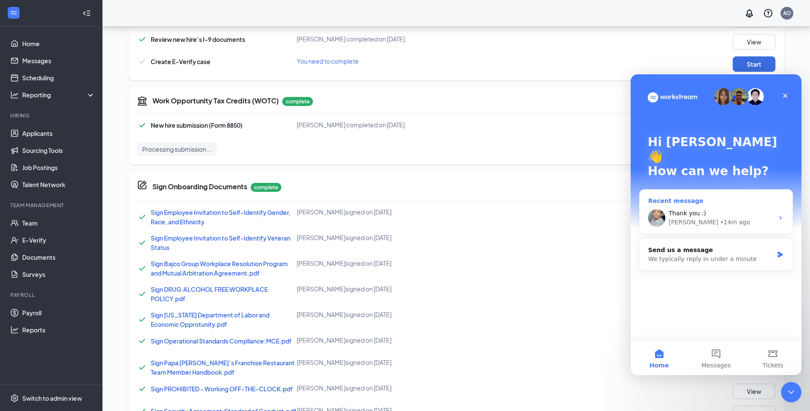
scroll to position [0, 0]
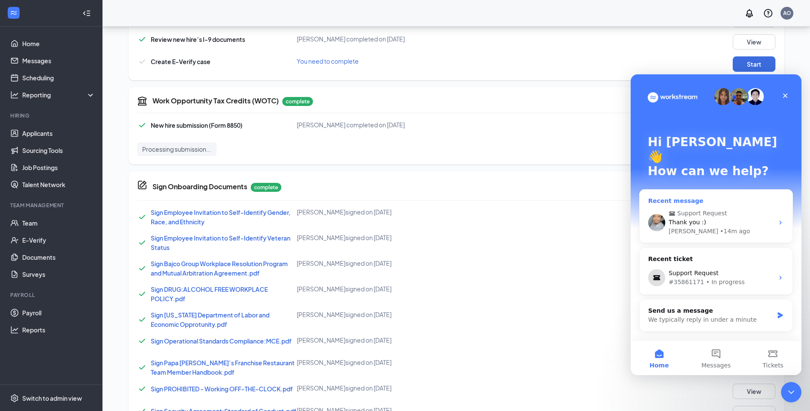
click at [719, 209] on span "Support Request" at bounding box center [702, 213] width 50 height 9
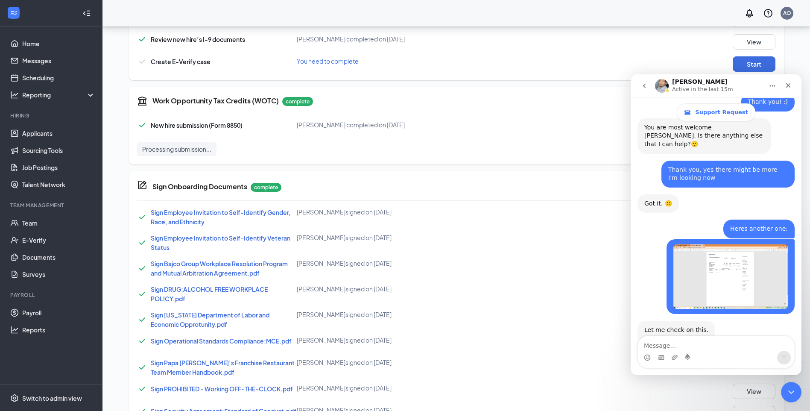
scroll to position [711, 0]
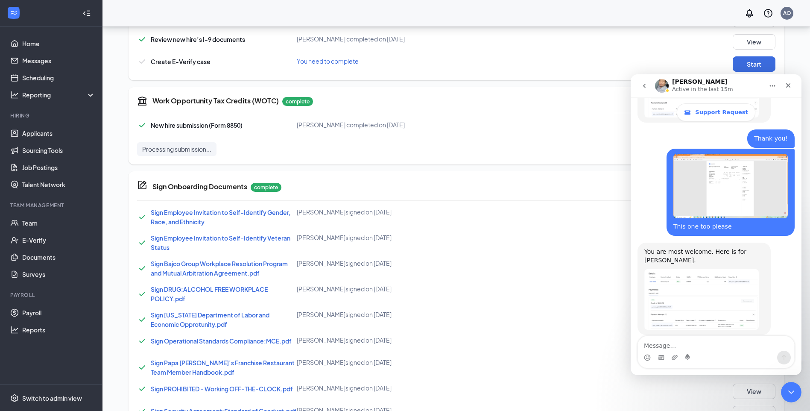
click at [679, 269] on img "Alvin says…" at bounding box center [701, 299] width 114 height 61
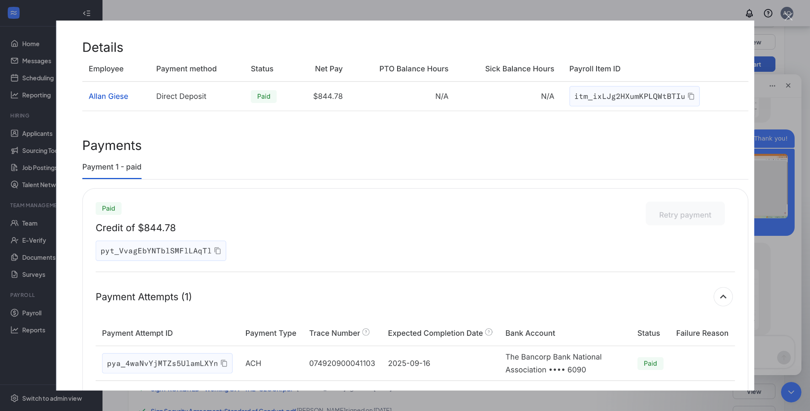
click at [738, 265] on img "Close" at bounding box center [405, 205] width 698 height 370
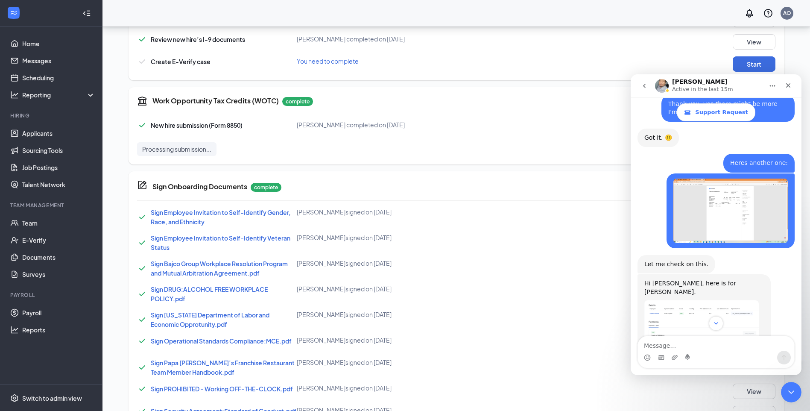
scroll to position [498, 0]
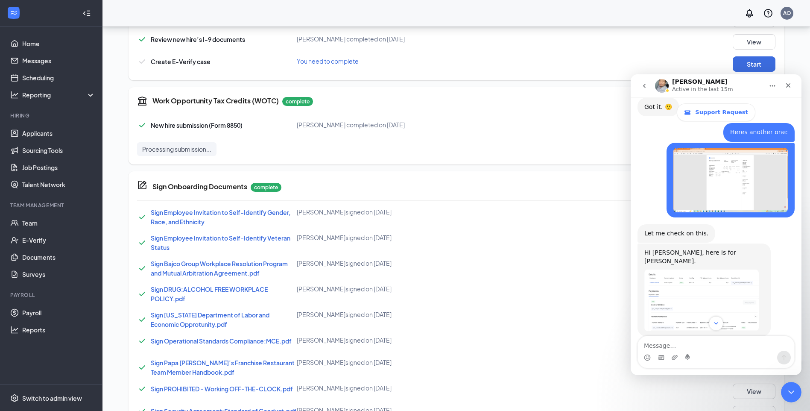
click at [683, 269] on img "Alvin says…" at bounding box center [701, 299] width 114 height 61
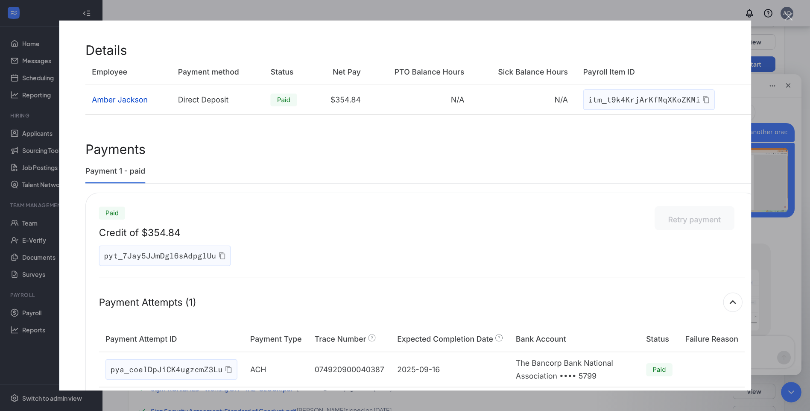
scroll to position [0, 0]
click at [777, 257] on div "Intercom messenger" at bounding box center [405, 205] width 810 height 411
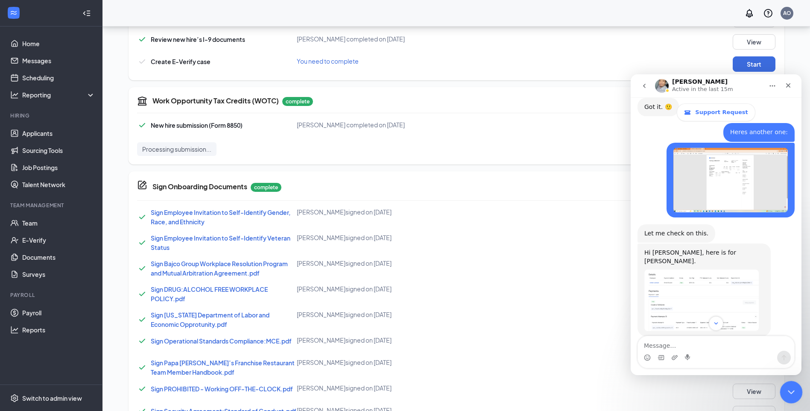
click at [785, 388] on icon "Close Intercom Messenger" at bounding box center [790, 390] width 10 height 10
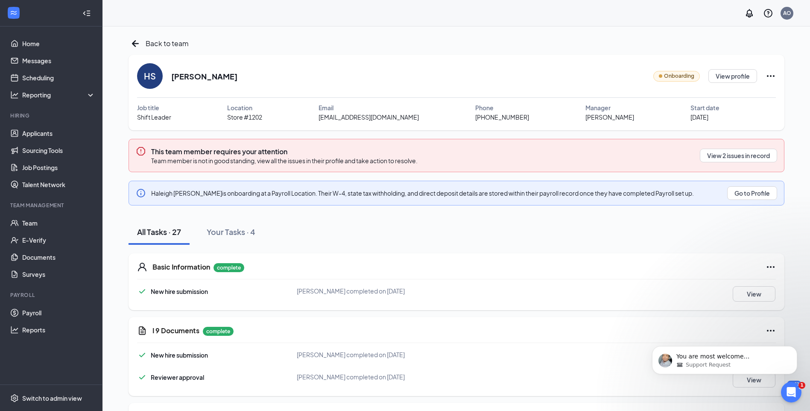
scroll to position [745, 0]
click at [28, 221] on link "Team" at bounding box center [58, 222] width 73 height 17
